Goal: Transaction & Acquisition: Purchase product/service

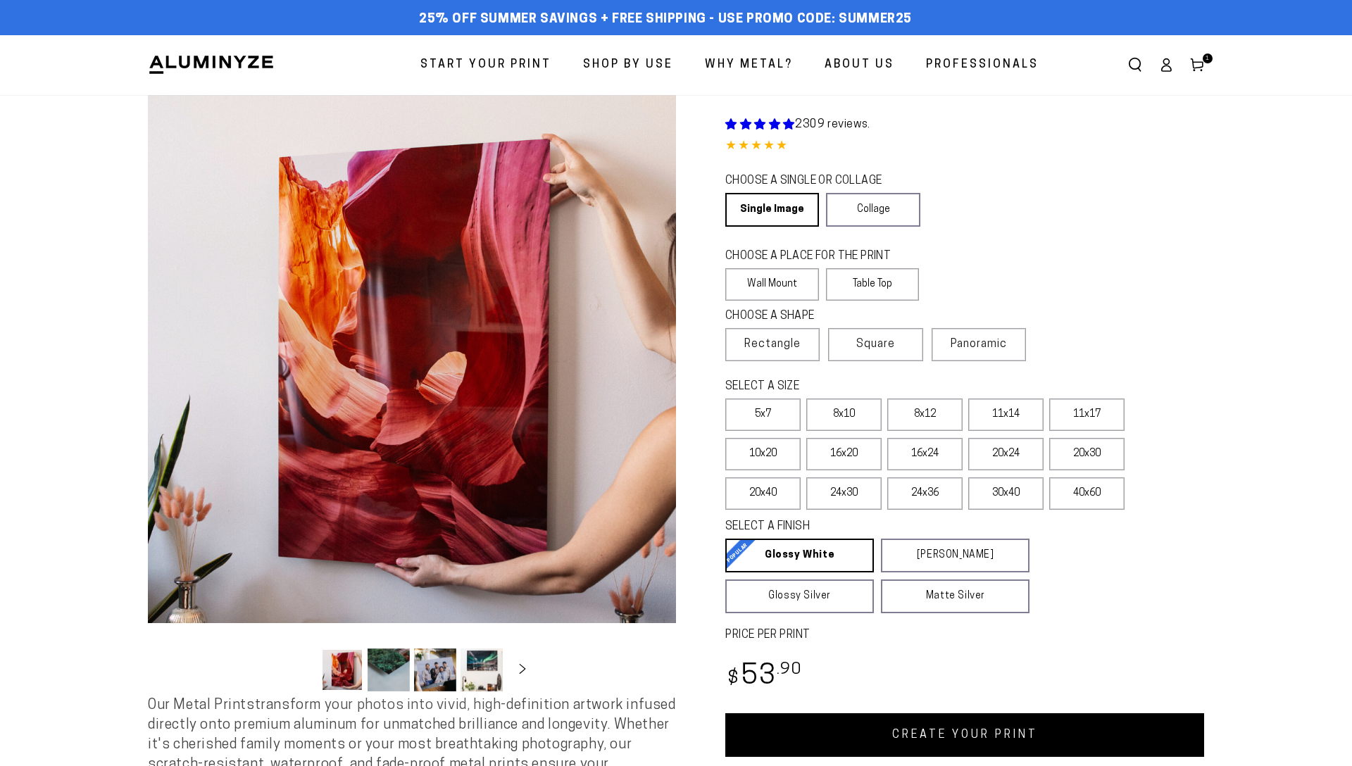
select select "**********"
click at [924, 422] on label "8x12" at bounding box center [924, 414] width 75 height 32
click at [986, 350] on span "Panoramic" at bounding box center [978, 344] width 56 height 11
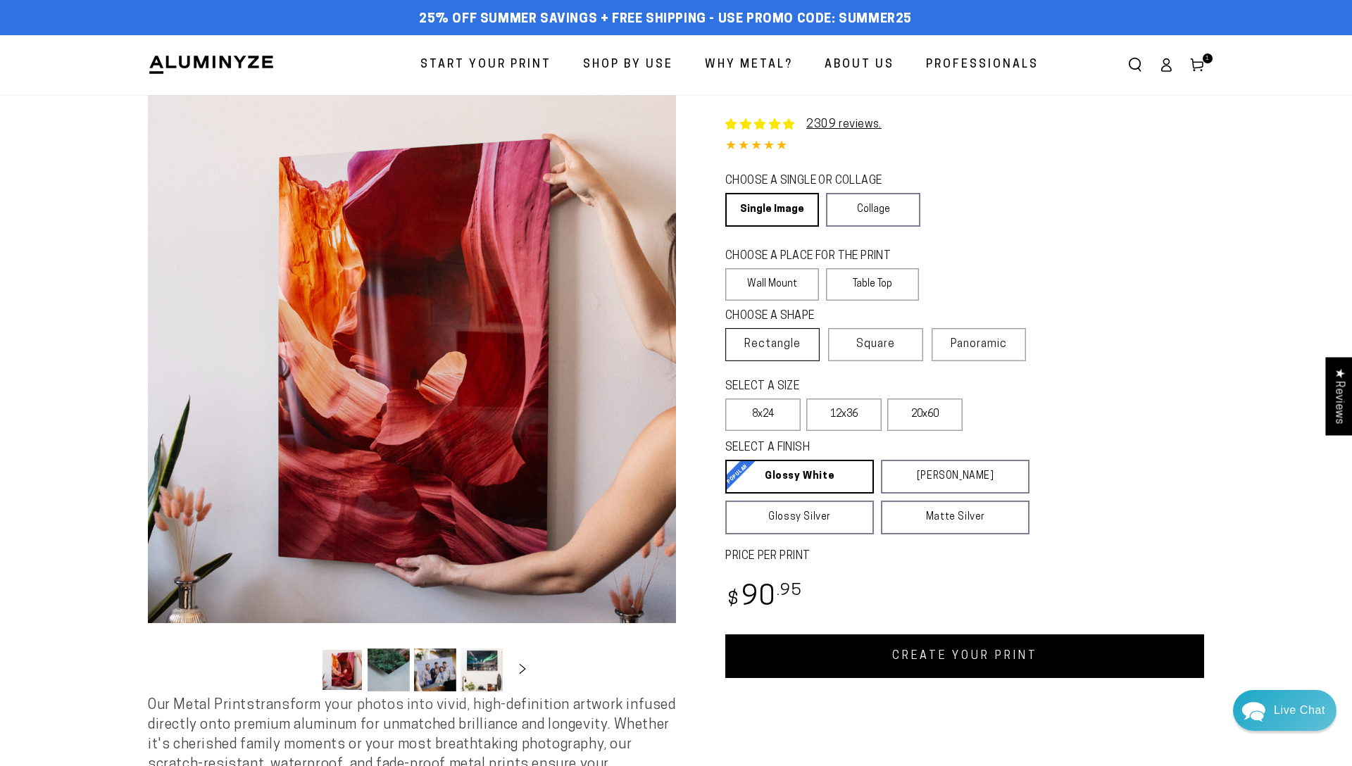
click at [783, 342] on span "Rectangle" at bounding box center [772, 344] width 56 height 17
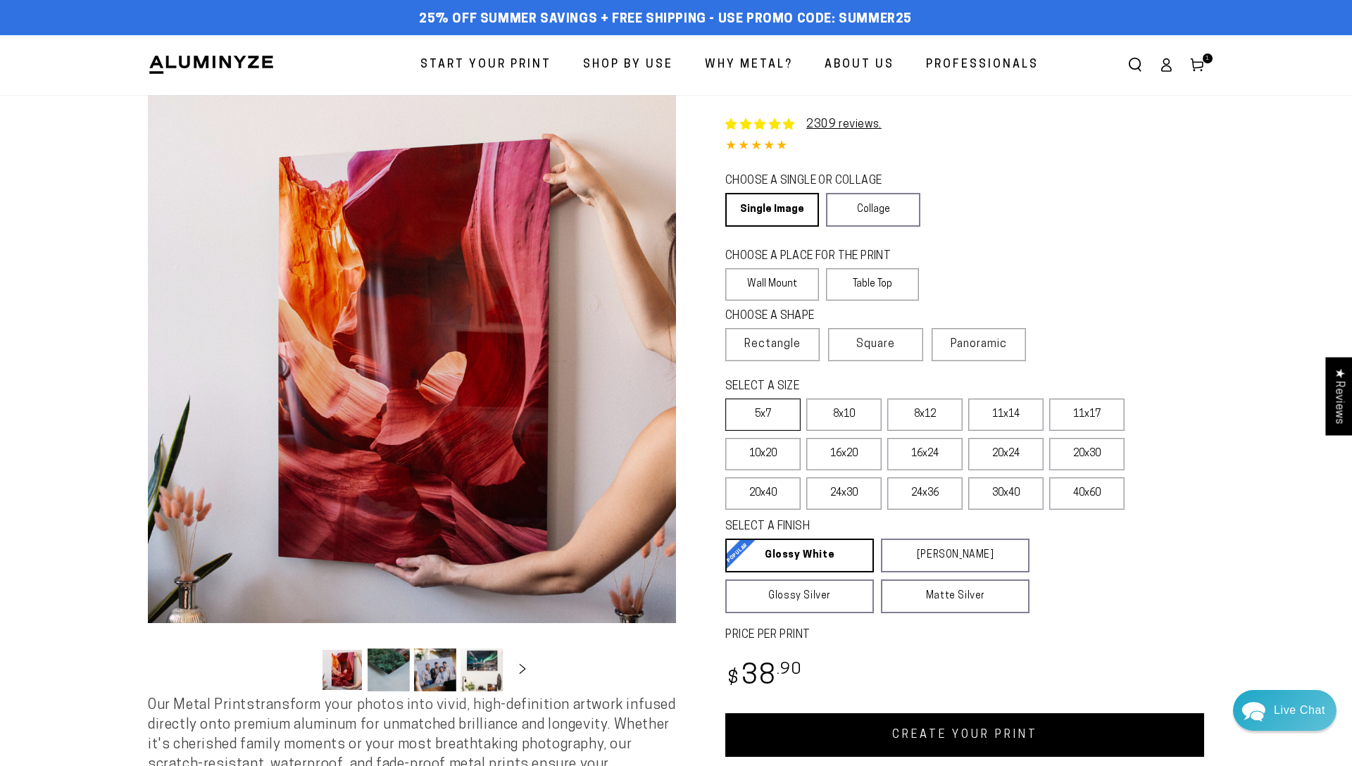
click at [774, 422] on label "5x7" at bounding box center [762, 414] width 75 height 32
click at [941, 424] on label "8x12" at bounding box center [924, 414] width 75 height 32
click at [853, 291] on label "Table Top" at bounding box center [873, 284] width 94 height 32
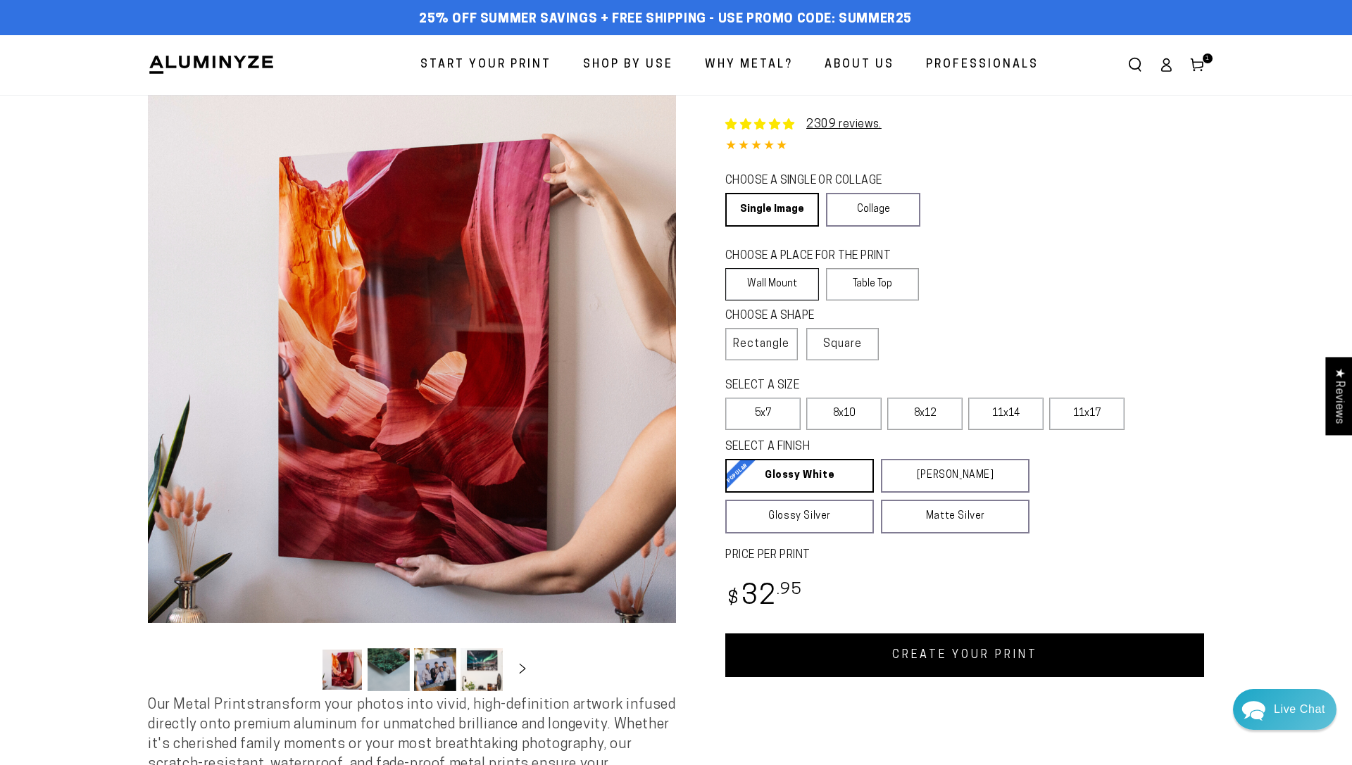
click at [777, 277] on label "Wall Mount" at bounding box center [772, 284] width 94 height 32
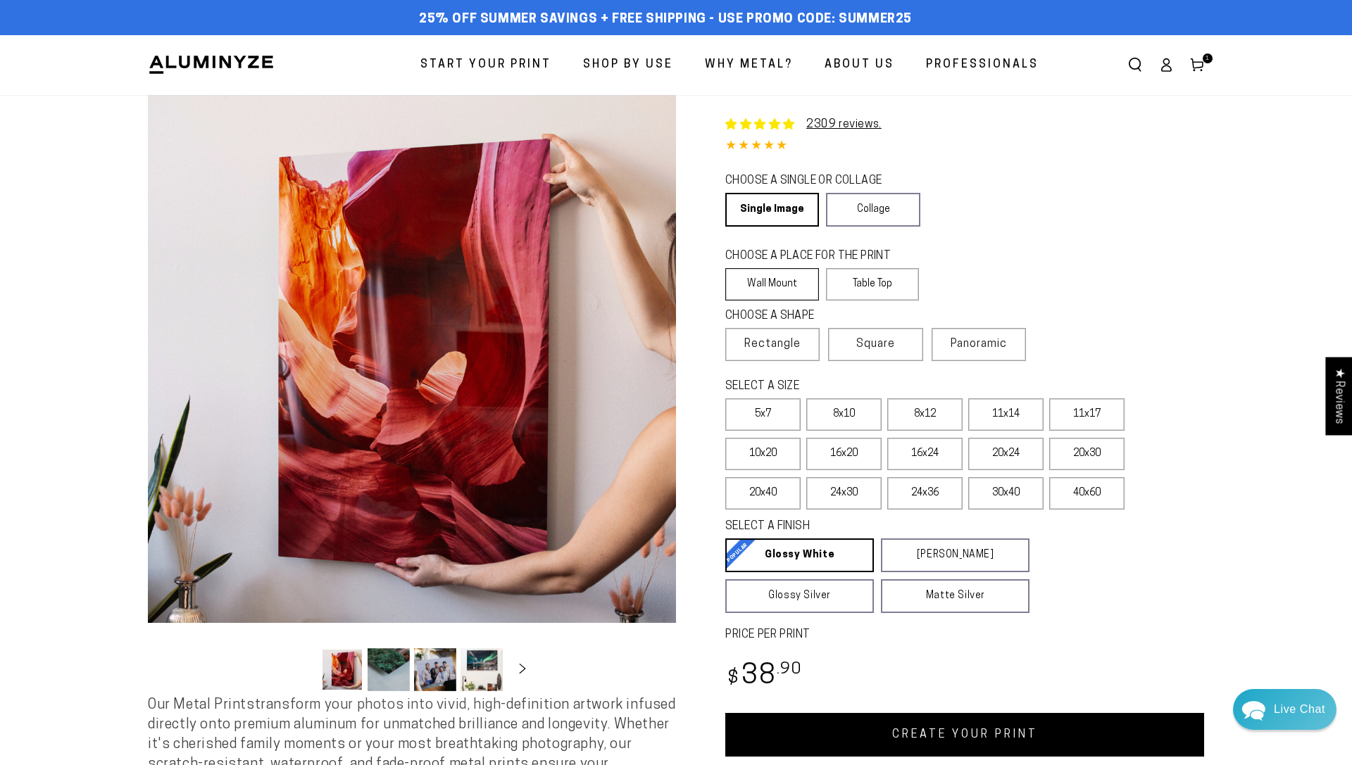
click at [778, 278] on label "Wall Mount" at bounding box center [772, 284] width 94 height 32
click at [840, 425] on label "8x10" at bounding box center [843, 414] width 75 height 32
click at [914, 420] on label "8x12" at bounding box center [924, 414] width 75 height 32
click at [1013, 420] on label "11x14" at bounding box center [1005, 414] width 75 height 32
click at [847, 420] on label "8x10" at bounding box center [843, 414] width 75 height 32
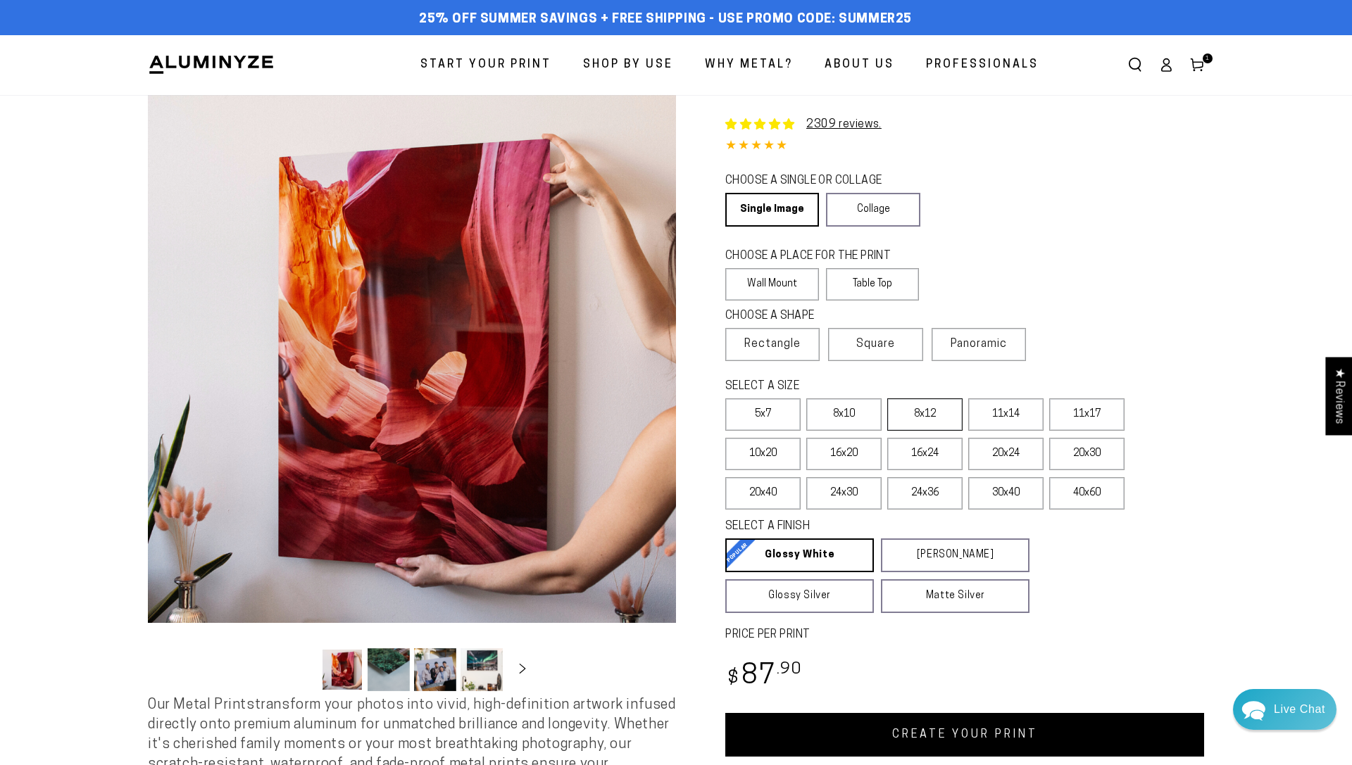
click at [919, 420] on label "8x12" at bounding box center [924, 414] width 75 height 32
click at [984, 352] on label "Panoramic" at bounding box center [978, 344] width 94 height 33
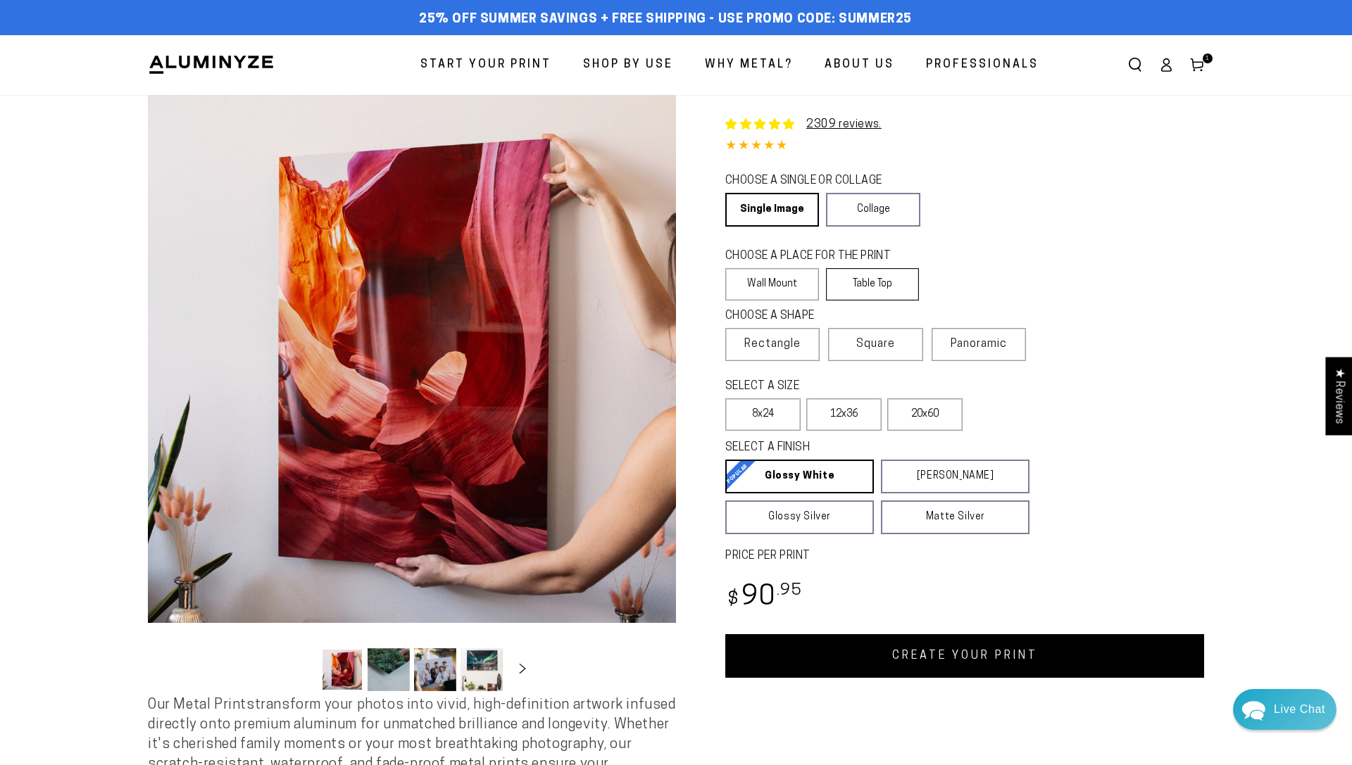
click at [860, 278] on label "Table Top" at bounding box center [873, 284] width 94 height 32
click at [779, 279] on label "Wall Mount" at bounding box center [772, 284] width 94 height 32
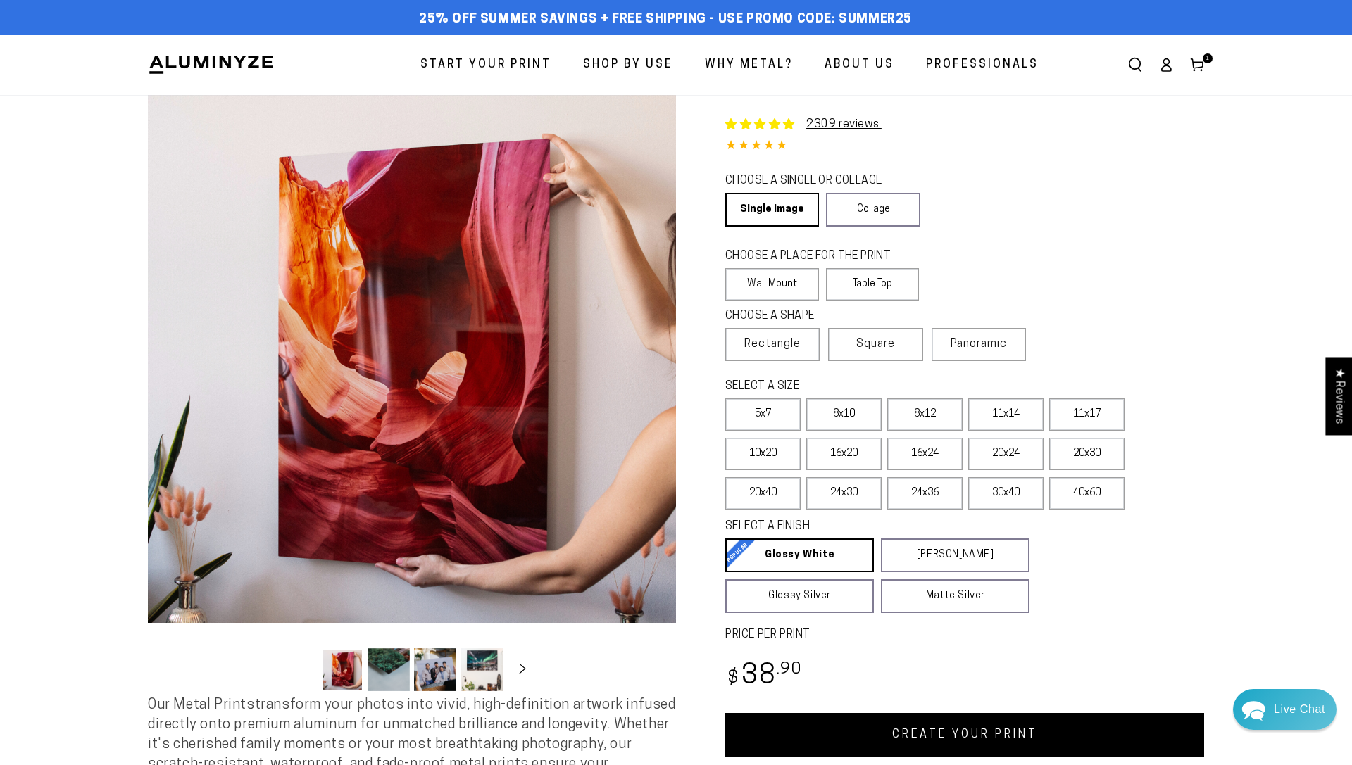
click at [1095, 174] on div "CHOOSE A SINGLE OR COLLAGE Learn more Single Image Collage" at bounding box center [964, 201] width 479 height 61
click at [609, 24] on span "25% off Summer Savings + Free Shipping - Use Promo Code: SUMMER25" at bounding box center [665, 19] width 493 height 15
click at [627, 63] on span "Shop By Use" at bounding box center [628, 65] width 90 height 20
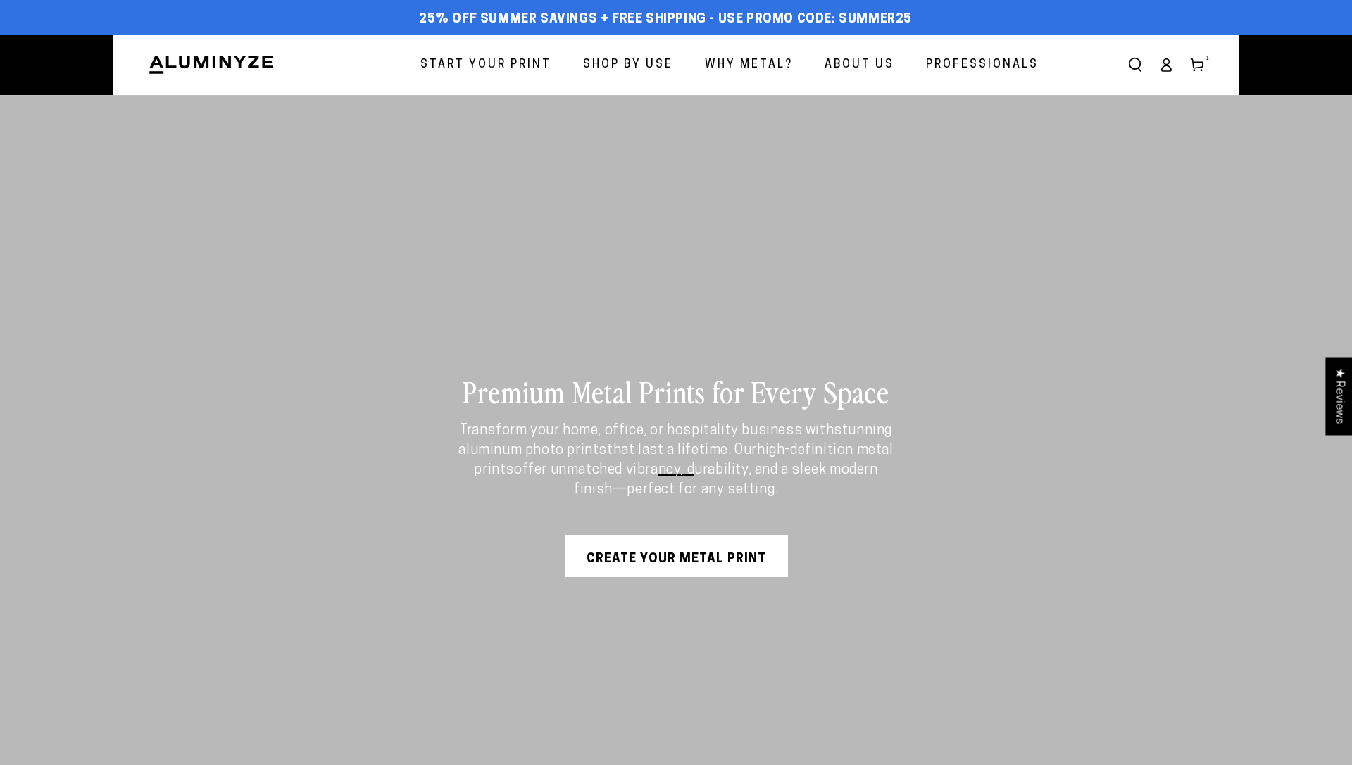
click at [541, 58] on span "Start Your Print" at bounding box center [485, 65] width 131 height 20
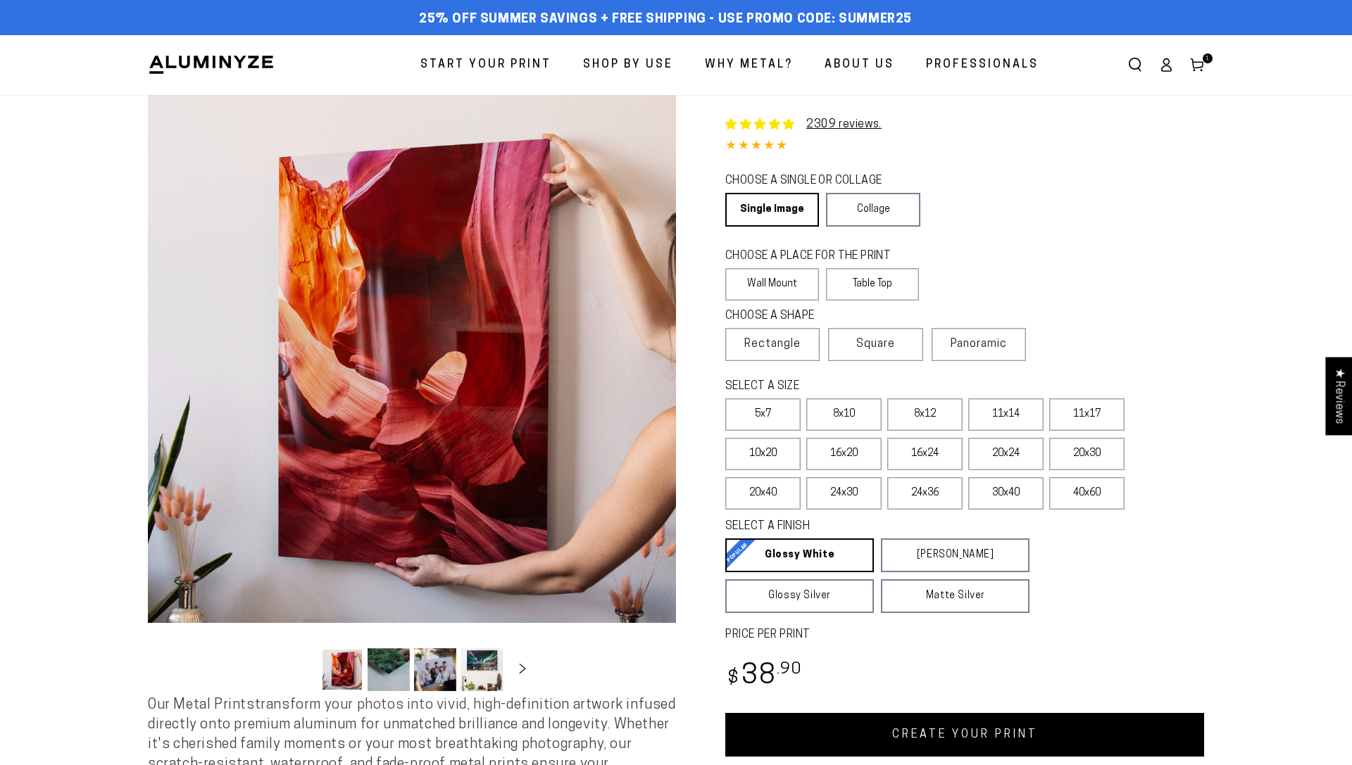
select select "**********"
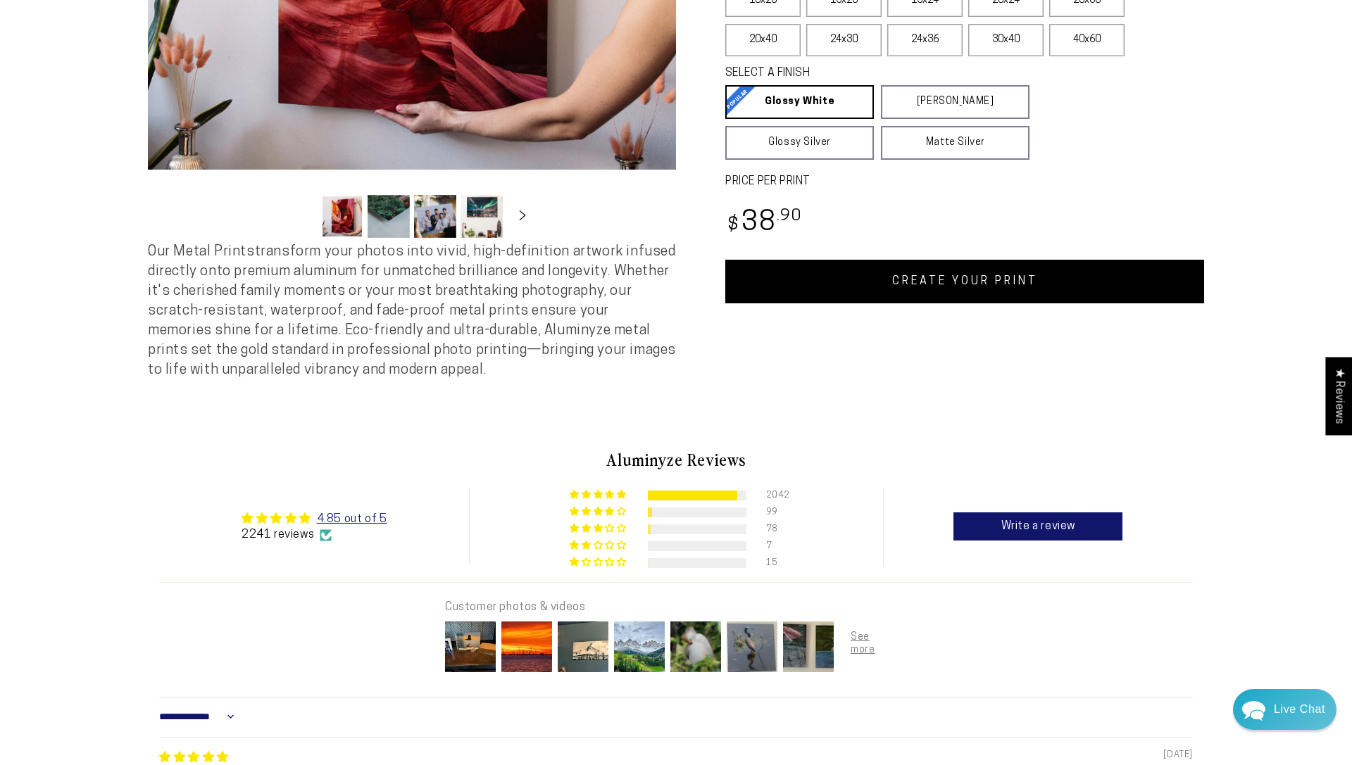
scroll to position [370, 0]
